Goal: Information Seeking & Learning: Learn about a topic

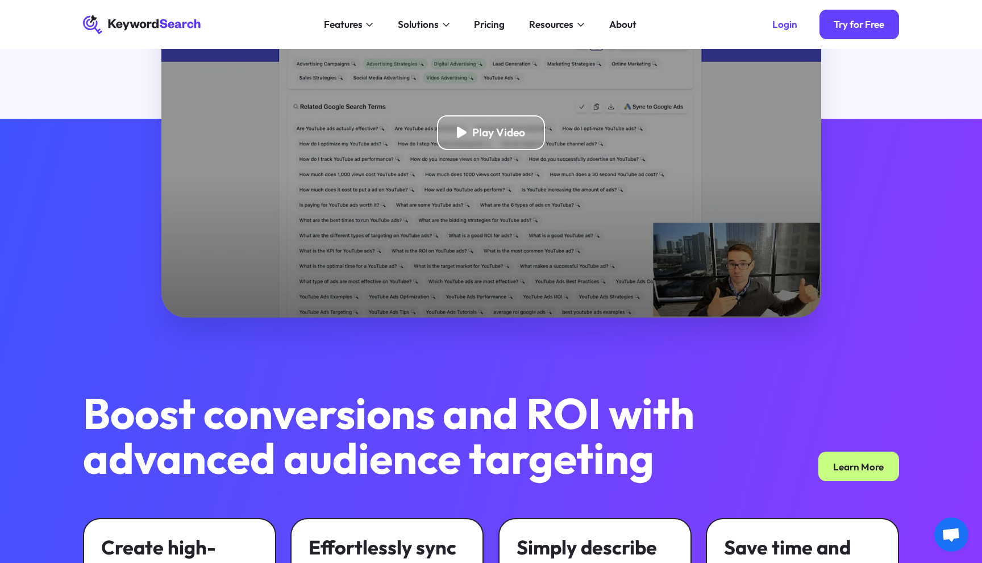
scroll to position [360, 0]
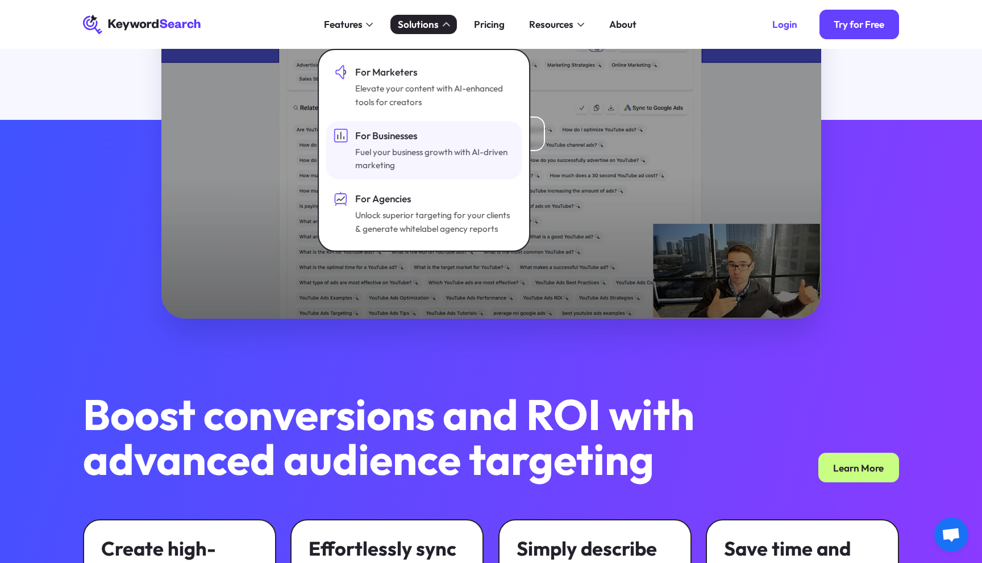
click at [455, 161] on div "Fuel your business growth with AI-driven marketing" at bounding box center [433, 159] width 156 height 27
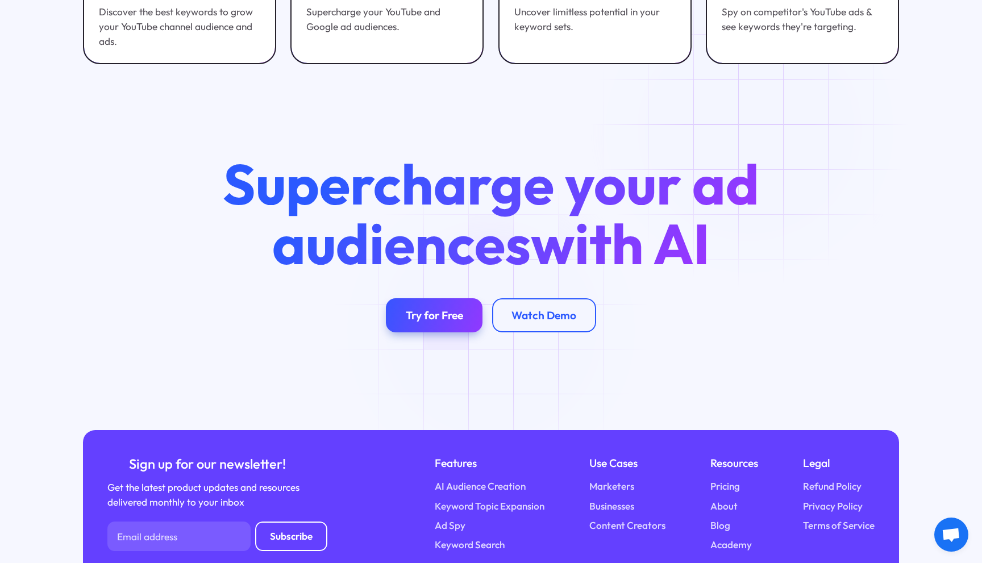
scroll to position [2779, 0]
